Goal: Check status: Check status

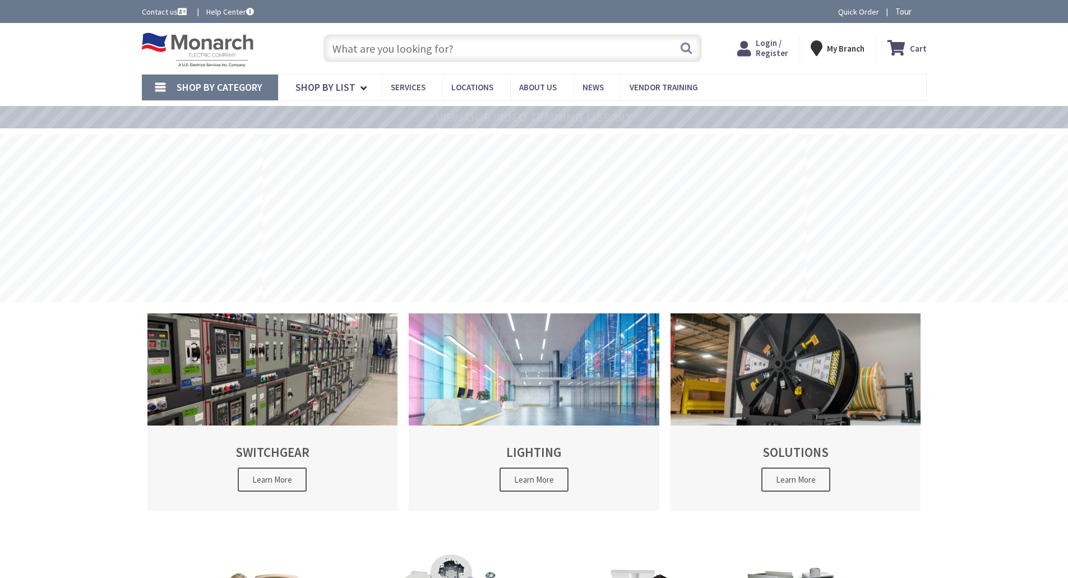
click at [773, 54] on span "Login / Register" at bounding box center [772, 48] width 33 height 21
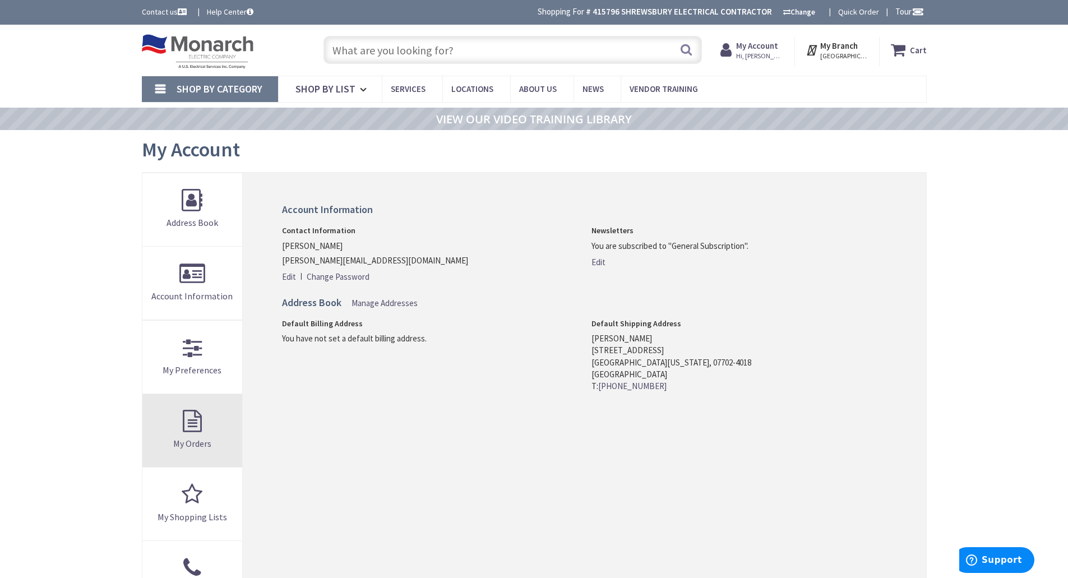
click at [200, 448] on span "My Orders" at bounding box center [192, 443] width 38 height 11
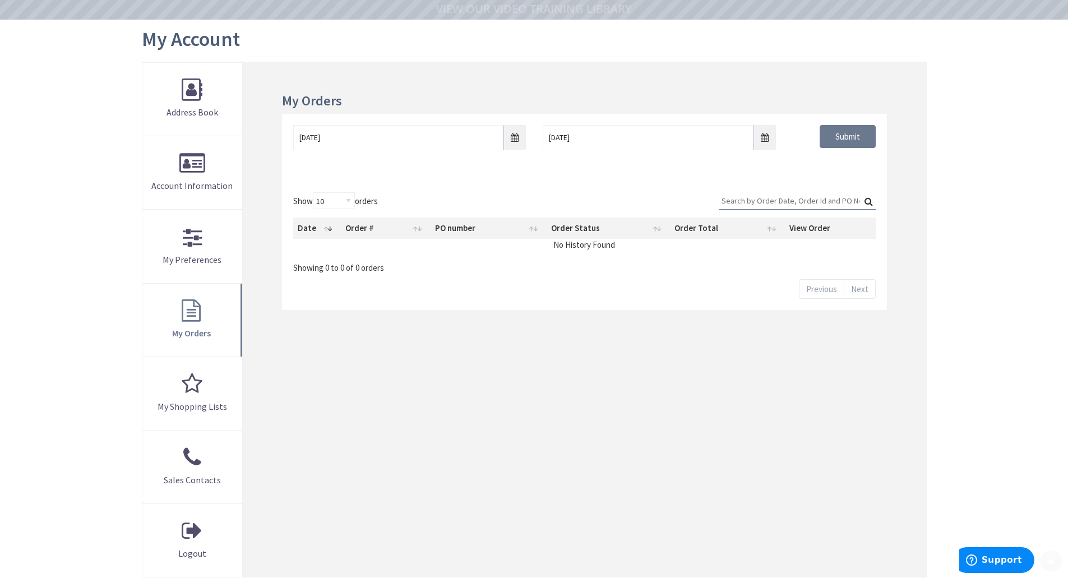
scroll to position [111, 0]
click at [512, 142] on input "[DATE]" at bounding box center [409, 136] width 233 height 25
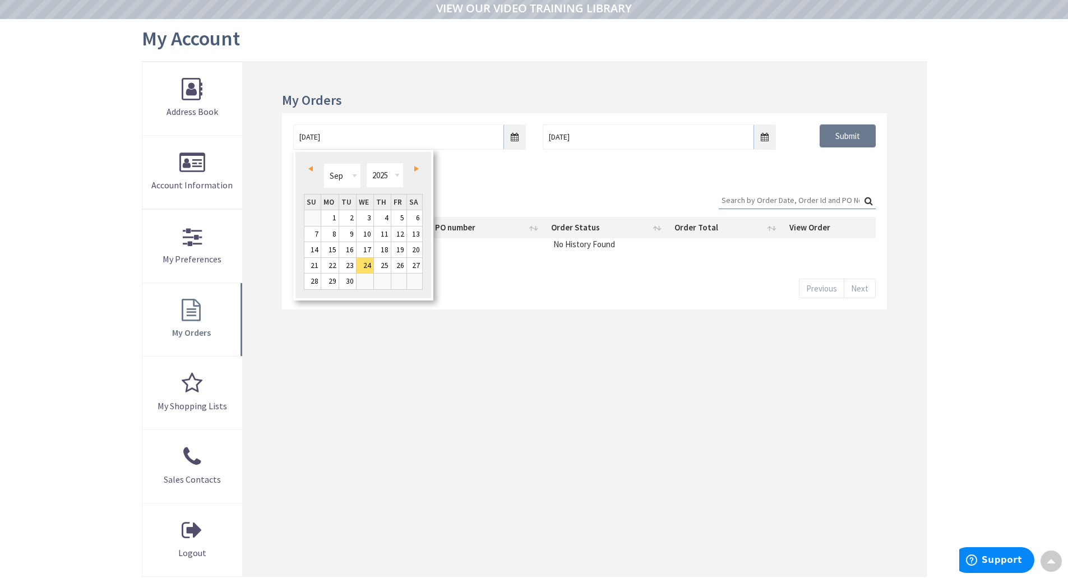
click at [309, 171] on span "Prev" at bounding box center [310, 169] width 4 height 6
click at [318, 217] on link "1" at bounding box center [312, 217] width 16 height 15
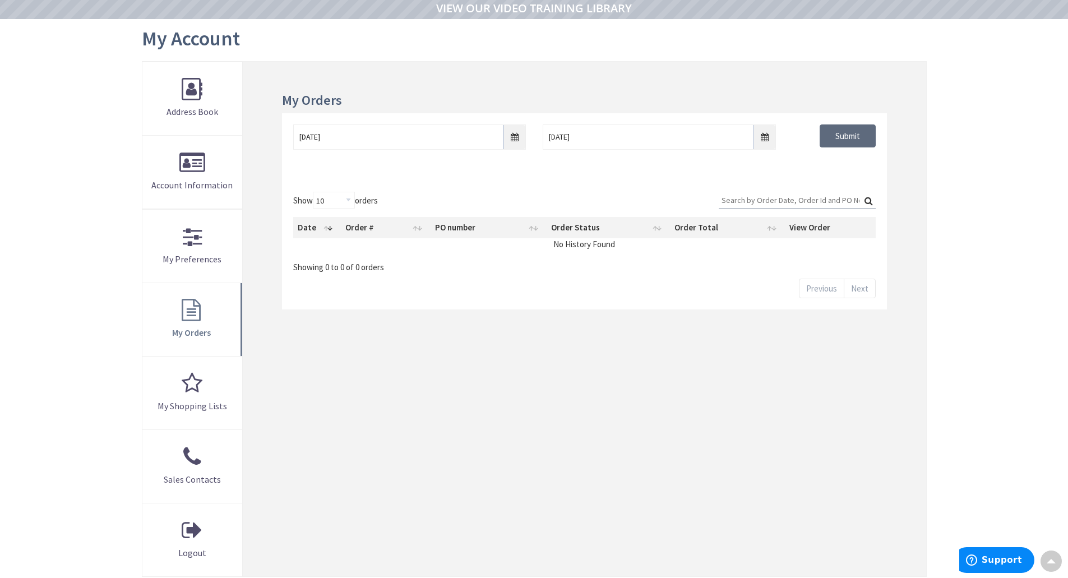
click at [851, 144] on input "Submit" at bounding box center [848, 136] width 56 height 24
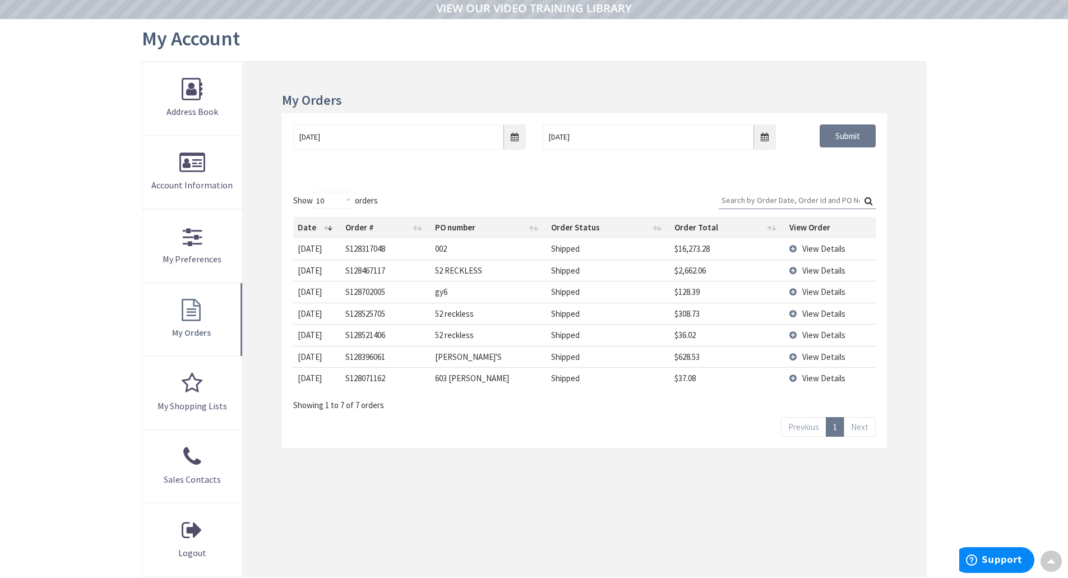
click at [840, 247] on span "View Details" at bounding box center [823, 248] width 43 height 11
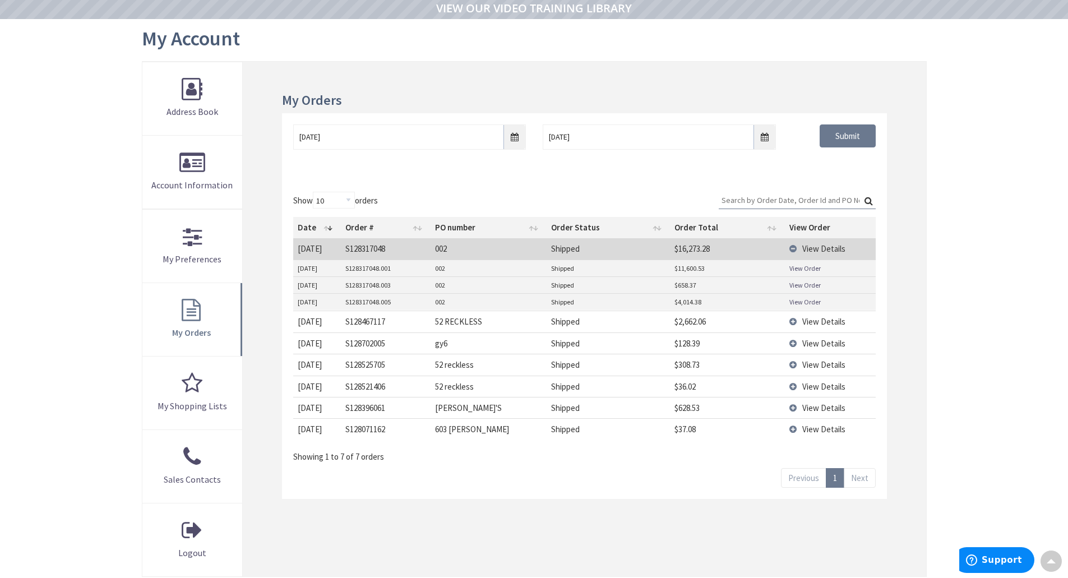
click at [814, 247] on span "View Details" at bounding box center [823, 248] width 43 height 11
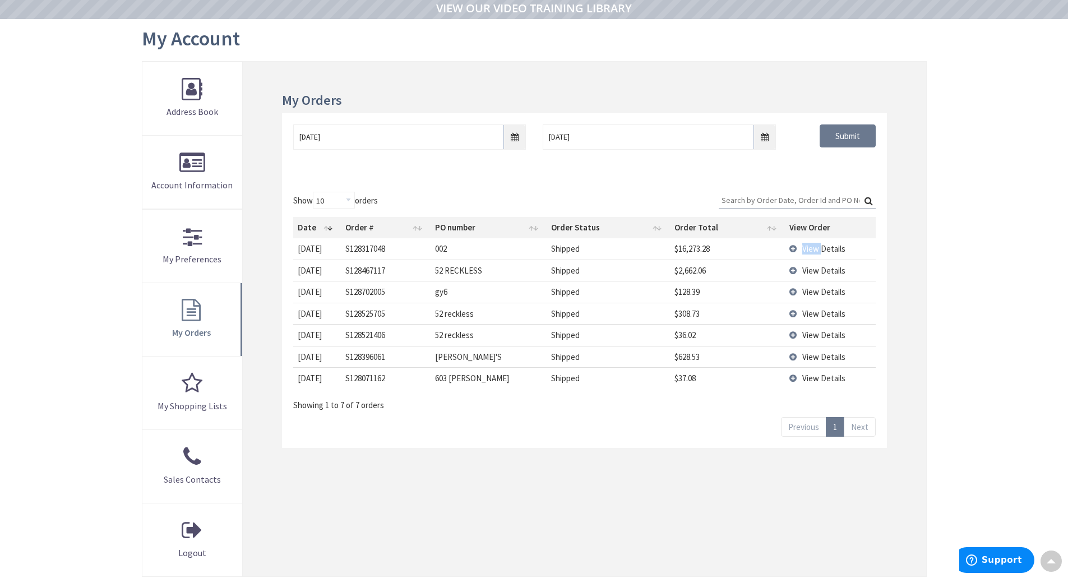
click at [814, 247] on span "View Details" at bounding box center [823, 248] width 43 height 11
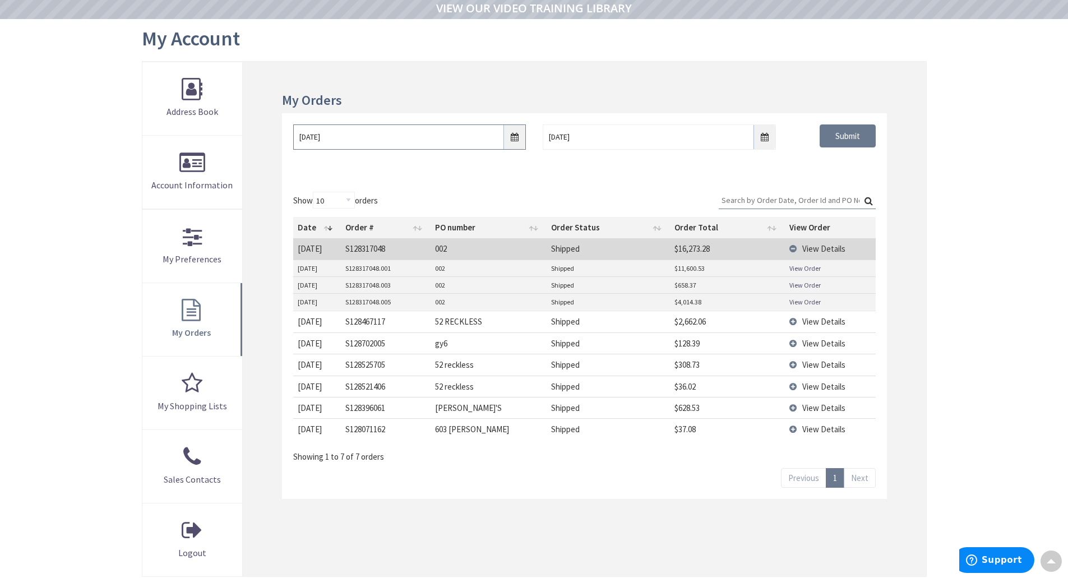
click at [523, 136] on input "06/01/2025" at bounding box center [409, 136] width 233 height 25
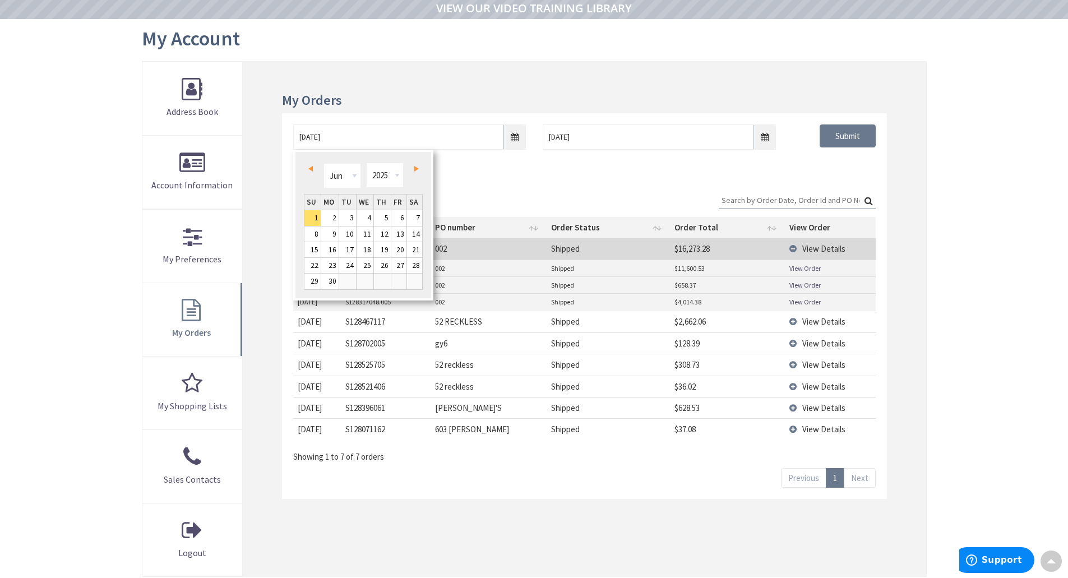
click at [316, 170] on link "Prev" at bounding box center [312, 168] width 15 height 15
drag, startPoint x: 316, startPoint y: 170, endPoint x: 418, endPoint y: 218, distance: 113.1
click at [418, 218] on div "Prev Next Jan Feb Mar Apr May Jun Jul Aug Sep Oct Nov Dec 1980 1981 1982 1983 1…" at bounding box center [363, 225] width 140 height 151
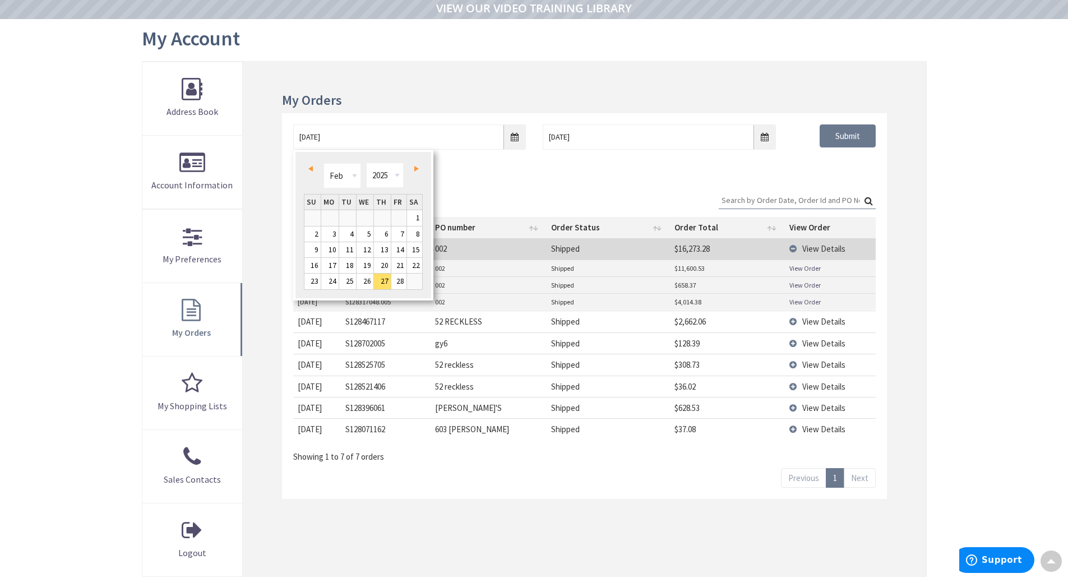
drag, startPoint x: 418, startPoint y: 218, endPoint x: 427, endPoint y: 216, distance: 8.6
click at [427, 216] on div "Prev Next Jan Feb Mar Apr May Jun Jul Aug Sep Oct Nov Dec 1980 1981 1982 1983 1…" at bounding box center [363, 225] width 140 height 151
click at [419, 219] on link "1" at bounding box center [415, 217] width 16 height 15
type input "02/01/2025"
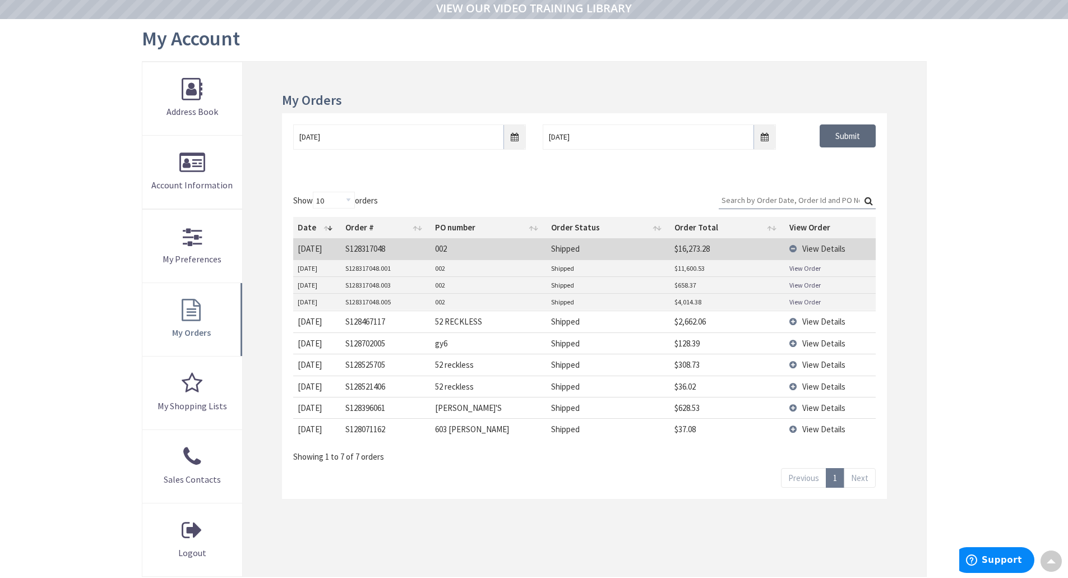
click at [846, 139] on input "Submit" at bounding box center [848, 136] width 56 height 24
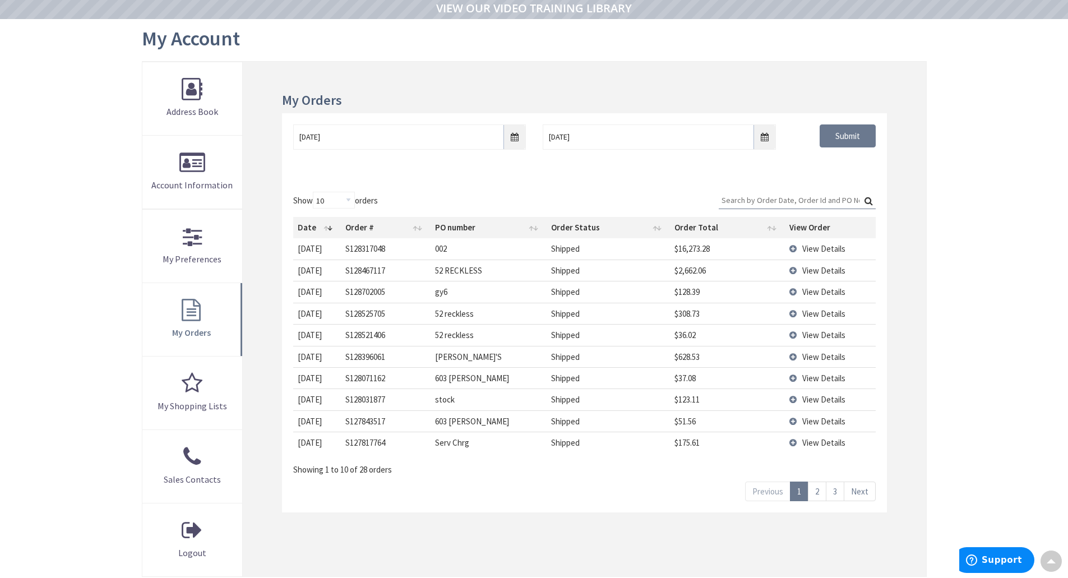
click at [798, 248] on td "View Details" at bounding box center [830, 248] width 91 height 21
